Goal: Task Accomplishment & Management: Complete application form

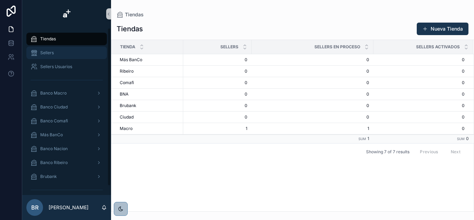
click at [66, 50] on div "Sellers" at bounding box center [67, 52] width 72 height 11
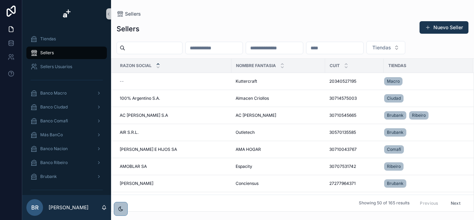
click at [58, 85] on div "scrollable content" at bounding box center [66, 79] width 81 height 11
click at [57, 91] on span "Banco Macro" at bounding box center [53, 93] width 26 height 6
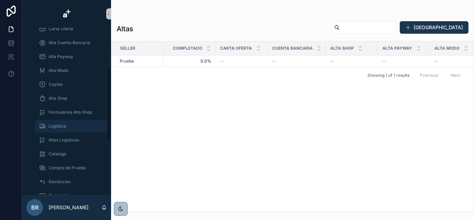
scroll to position [104, 0]
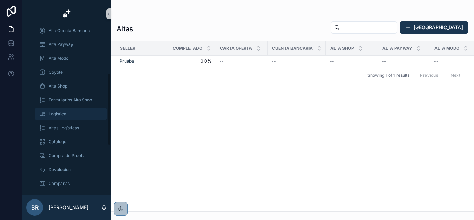
click at [77, 112] on div "Logistica" at bounding box center [71, 113] width 64 height 11
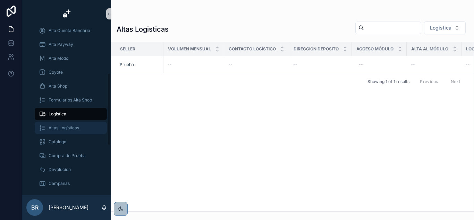
click at [65, 130] on span "Altas Logísticas" at bounding box center [64, 128] width 31 height 6
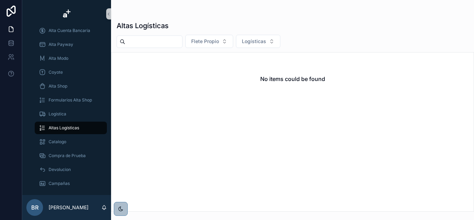
click at [203, 158] on div "No items could be found" at bounding box center [292, 131] width 363 height 159
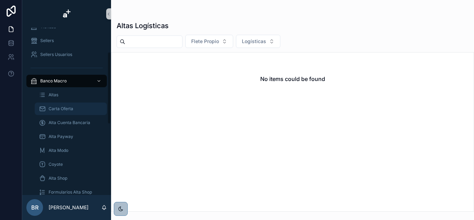
scroll to position [9, 0]
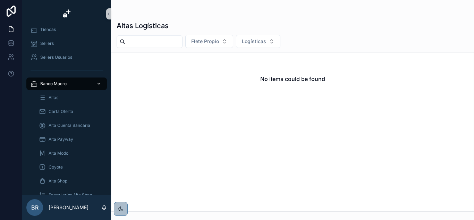
click at [98, 86] on icon "scrollable content" at bounding box center [99, 83] width 5 height 5
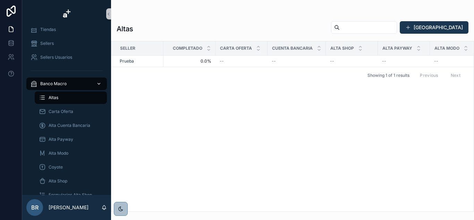
click at [58, 83] on span "Banco Macro" at bounding box center [53, 84] width 26 height 6
click at [59, 46] on div "Sellers" at bounding box center [67, 43] width 72 height 11
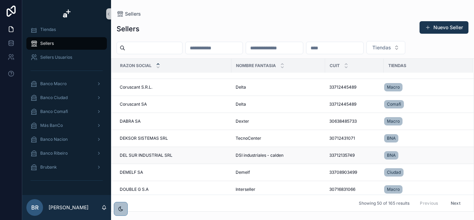
scroll to position [744, 0]
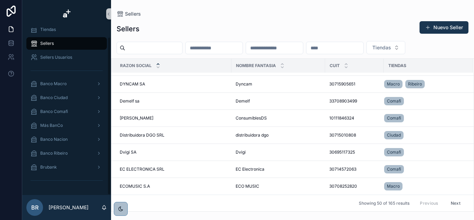
click at [51, 24] on div "scrollable content" at bounding box center [66, 14] width 89 height 28
click at [51, 27] on div "scrollable content" at bounding box center [66, 14] width 89 height 28
click at [50, 32] on div "Tiendas" at bounding box center [67, 29] width 72 height 11
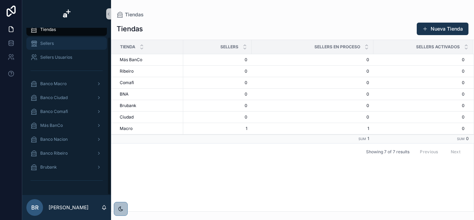
click at [57, 42] on div "Sellers" at bounding box center [67, 43] width 72 height 11
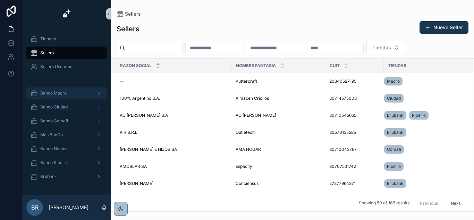
click at [58, 90] on div "Banco Macro" at bounding box center [67, 92] width 72 height 11
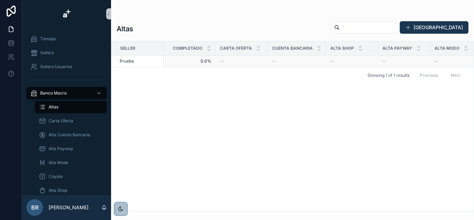
click at [144, 61] on div "Prueba" at bounding box center [140, 61] width 40 height 6
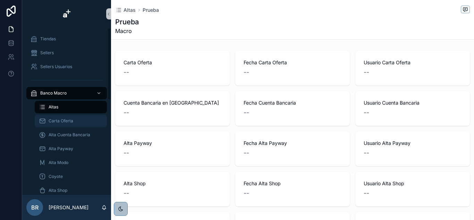
click at [70, 116] on div "Carta Oferta" at bounding box center [71, 120] width 64 height 11
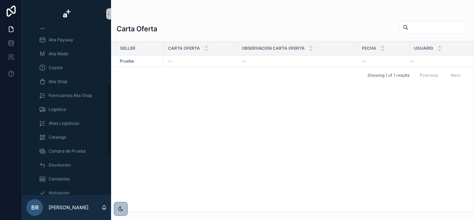
scroll to position [139, 0]
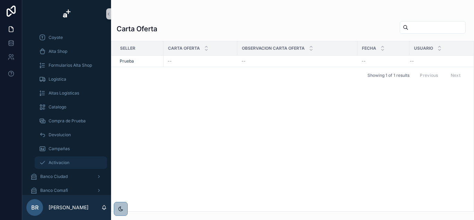
click at [73, 160] on div "Activacion" at bounding box center [71, 162] width 64 height 11
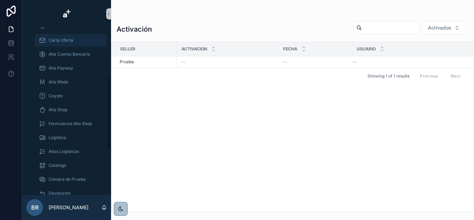
scroll to position [35, 0]
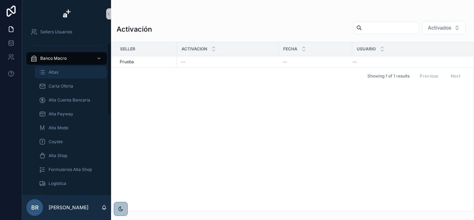
click at [58, 76] on div "Altas" at bounding box center [71, 72] width 64 height 11
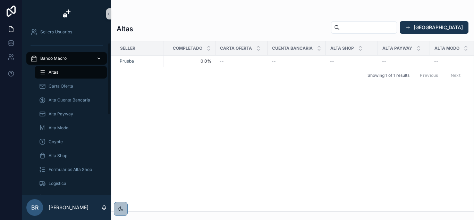
click at [51, 58] on span "Banco Macro" at bounding box center [53, 59] width 26 height 6
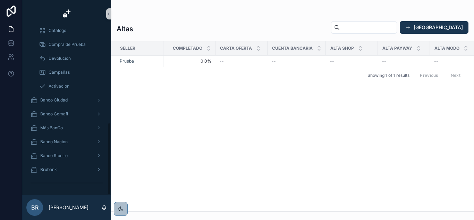
scroll to position [218, 0]
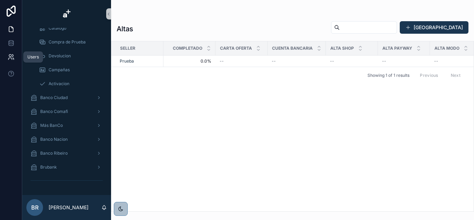
click at [7, 60] on link at bounding box center [11, 57] width 22 height 14
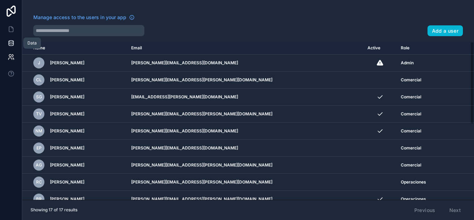
click at [14, 41] on icon at bounding box center [11, 43] width 7 height 7
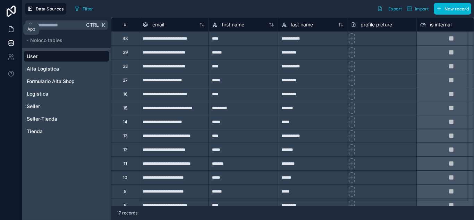
click at [7, 25] on link at bounding box center [11, 29] width 22 height 14
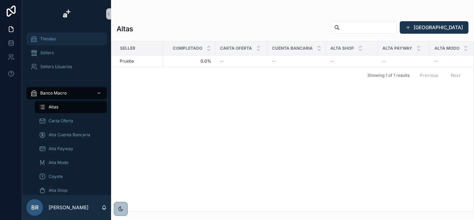
click at [60, 39] on div "Tiendas" at bounding box center [67, 38] width 72 height 11
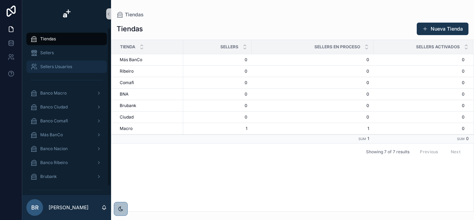
click at [76, 67] on div "Sellers Usuarios" at bounding box center [67, 66] width 72 height 11
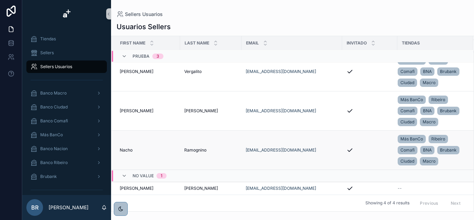
scroll to position [16, 0]
click at [59, 96] on div "Banco Macro" at bounding box center [67, 92] width 72 height 11
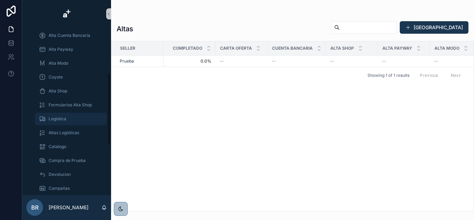
scroll to position [104, 0]
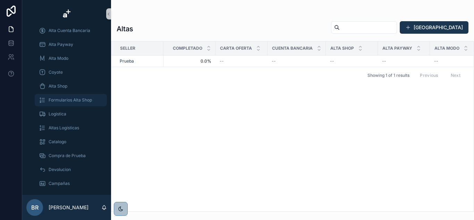
click at [62, 102] on span "Formularios Alta Shop" at bounding box center [70, 100] width 43 height 6
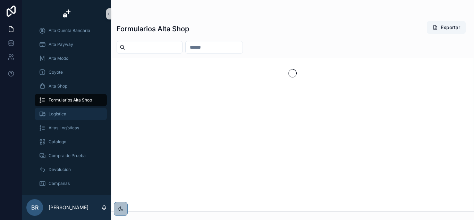
click at [62, 111] on span "Logistica" at bounding box center [58, 114] width 18 height 6
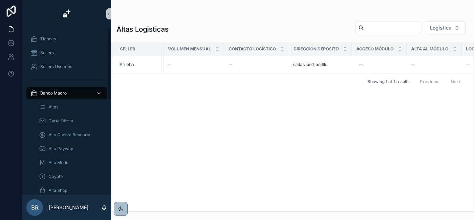
click at [70, 94] on div "Banco Macro" at bounding box center [67, 92] width 72 height 11
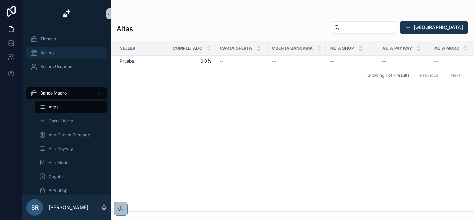
click at [52, 54] on span "Sellers" at bounding box center [47, 53] width 14 height 6
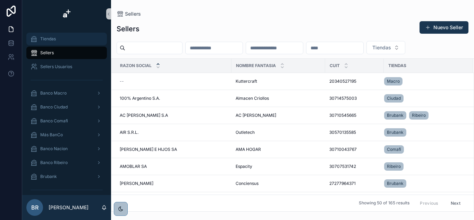
click at [48, 40] on span "Tiendas" at bounding box center [48, 39] width 16 height 6
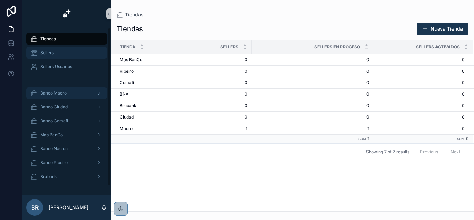
drag, startPoint x: 73, startPoint y: 53, endPoint x: 73, endPoint y: 87, distance: 34.4
click at [73, 53] on div "Sellers" at bounding box center [67, 52] width 72 height 11
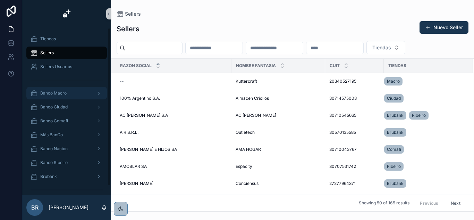
click at [68, 92] on div "Banco Macro" at bounding box center [67, 92] width 72 height 11
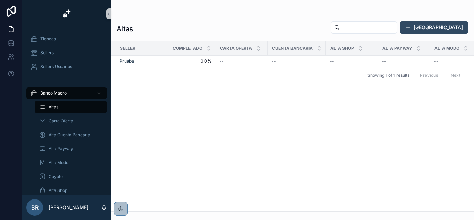
click at [452, 28] on button "[GEOGRAPHIC_DATA]" at bounding box center [434, 27] width 69 height 12
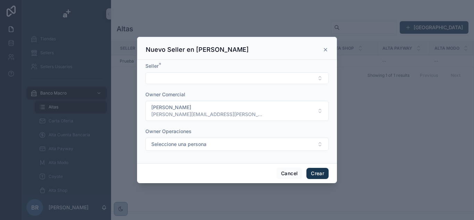
click at [323, 47] on icon "scrollable content" at bounding box center [326, 50] width 6 height 6
